Goal: Information Seeking & Learning: Compare options

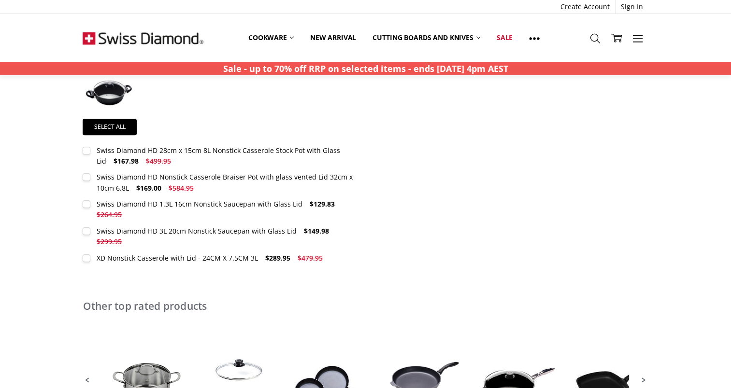
scroll to position [435, 0]
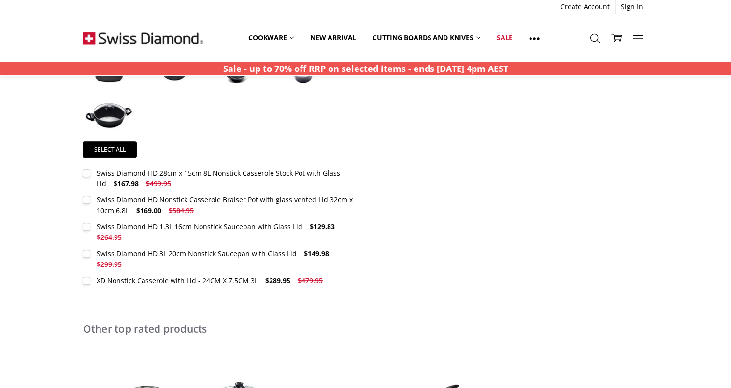
click at [87, 280] on label "XD Nonstick Casserole with Lid - 24CM X 7.5CM 3L $289.95 $479.95 MSRP: You save" at bounding box center [205, 281] width 245 height 11
click at [105, 116] on img at bounding box center [109, 115] width 48 height 27
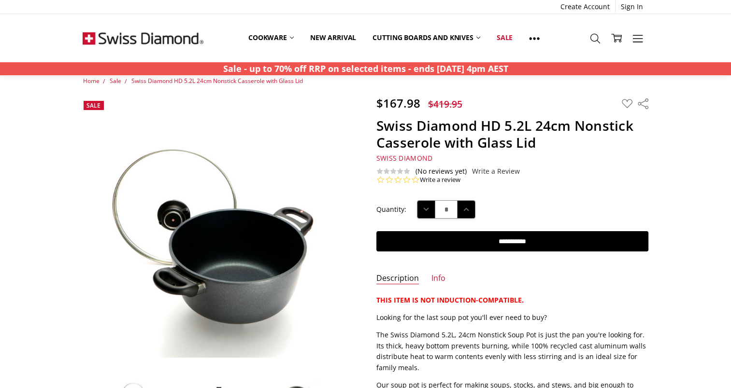
scroll to position [0, 0]
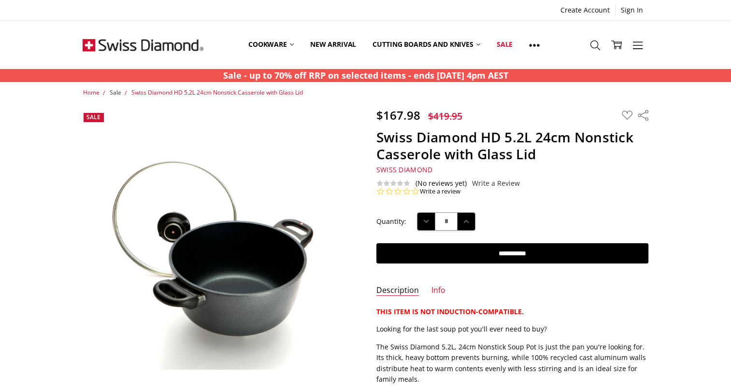
click at [113, 93] on span "Sale" at bounding box center [115, 92] width 12 height 8
